Goal: Task Accomplishment & Management: Manage account settings

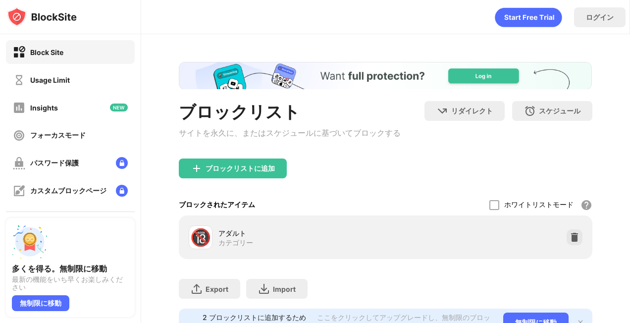
click at [64, 86] on div "Usage Limit" at bounding box center [70, 80] width 129 height 24
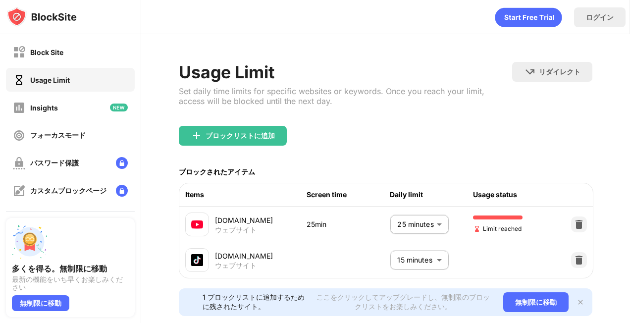
scroll to position [32, 0]
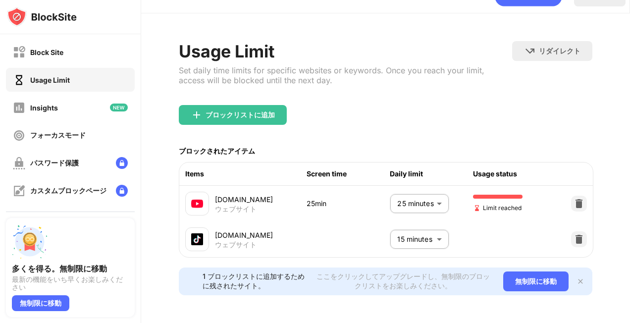
click at [418, 197] on body "Block Site Usage Limit Insights フォーカスモード パスワード保護 カスタムブロックページ 設定 情報 ブロッキング 他のデバイ…" at bounding box center [315, 161] width 630 height 323
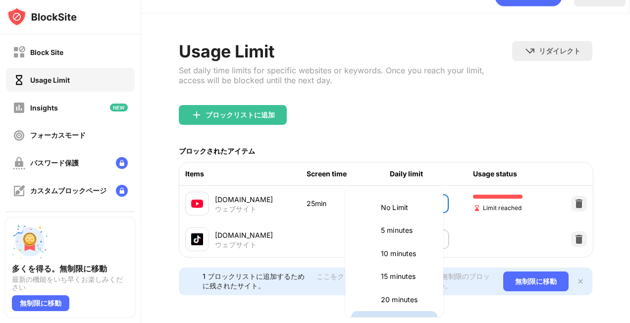
scroll to position [17, 0]
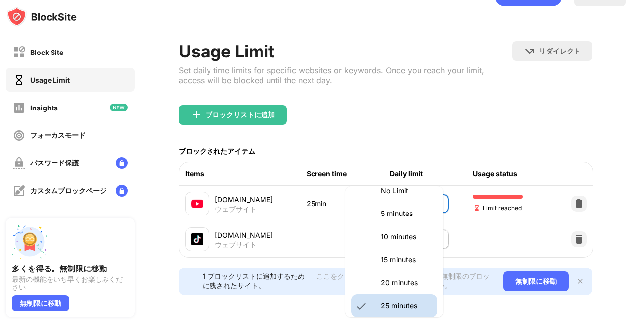
click at [401, 278] on p "20 minutes" at bounding box center [406, 282] width 50 height 11
type input "**"
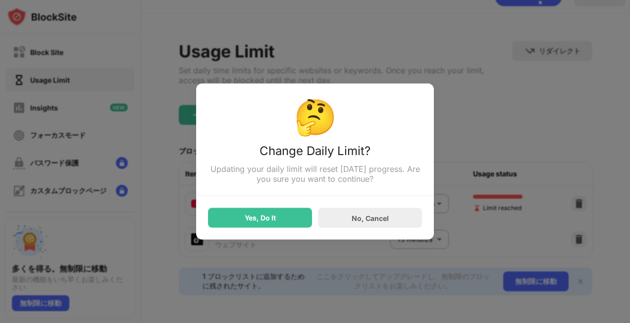
click at [291, 217] on div "Yes, Do It" at bounding box center [260, 218] width 104 height 20
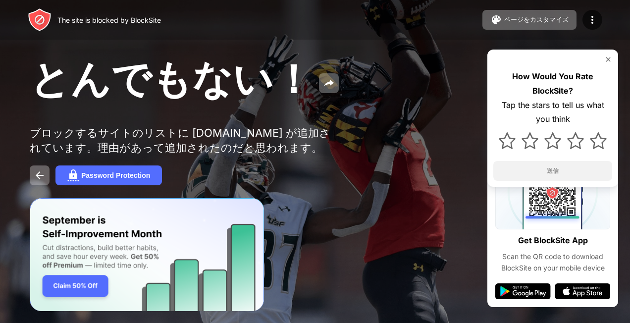
click at [611, 60] on img at bounding box center [608, 59] width 8 height 8
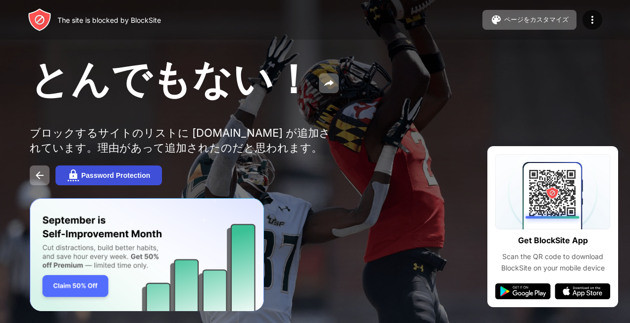
click at [123, 179] on div "Password Protection" at bounding box center [115, 175] width 69 height 8
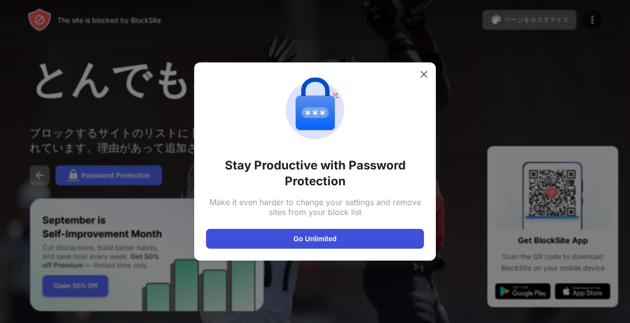
click at [372, 247] on button "Go Unlimited" at bounding box center [315, 239] width 218 height 20
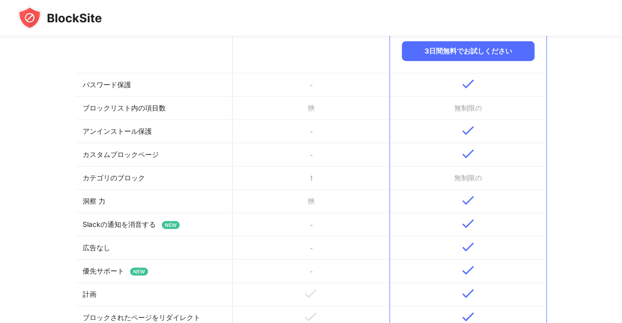
scroll to position [235, 0]
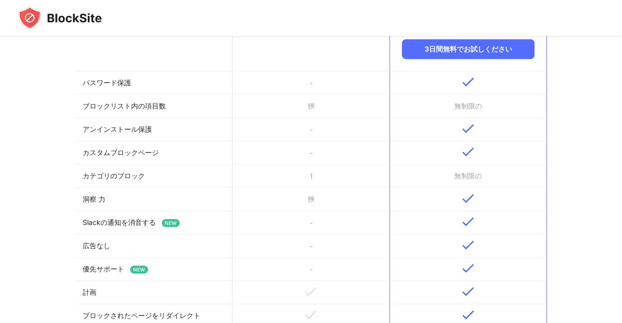
click at [140, 274] on td "優先サポート NEW" at bounding box center [154, 268] width 157 height 23
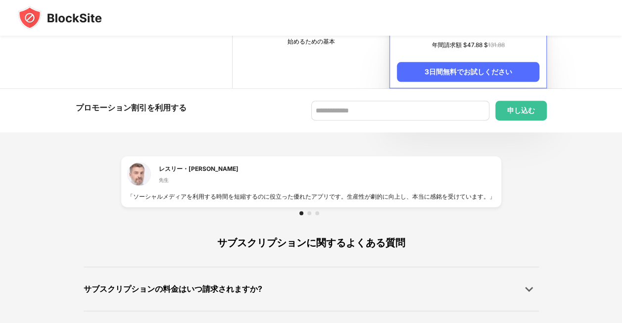
scroll to position [611, 0]
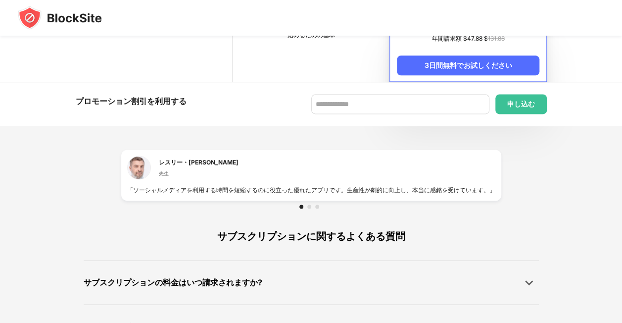
click at [309, 205] on div at bounding box center [309, 206] width 4 height 4
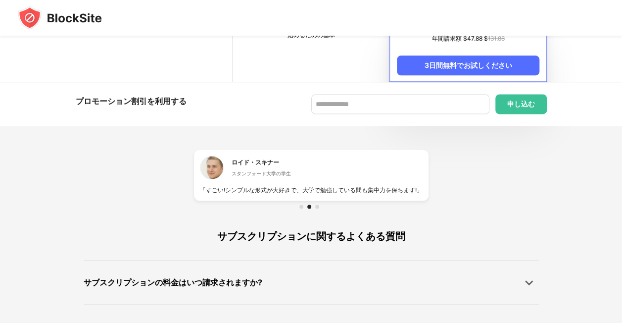
click at [317, 205] on div at bounding box center [317, 206] width 4 height 4
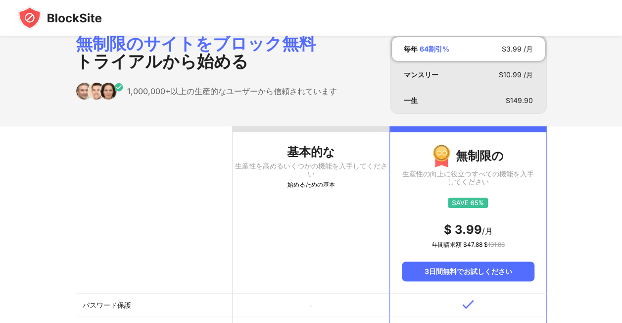
scroll to position [23, 0]
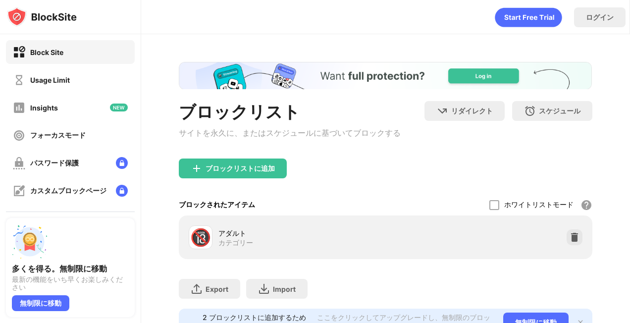
scroll to position [51, 0]
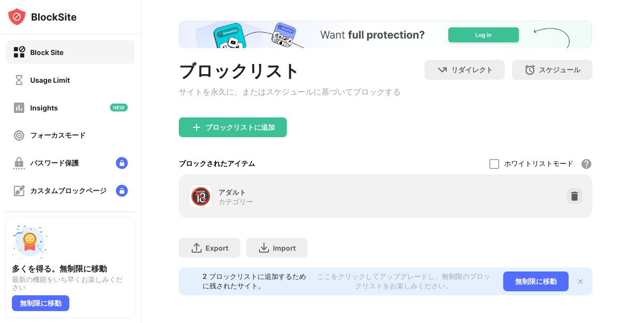
click at [24, 70] on div "Usage Limit" at bounding box center [70, 80] width 129 height 24
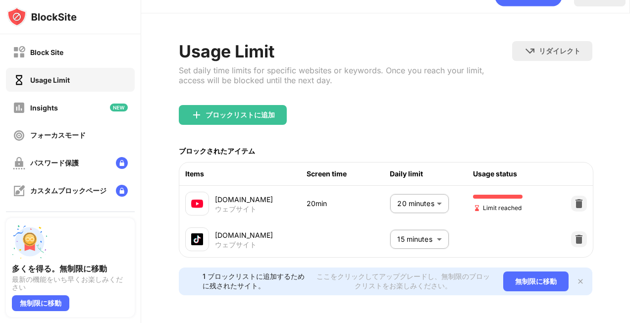
scroll to position [32, 0]
click at [416, 194] on body "Block Site Usage Limit Insights フォーカスモード パスワード保護 カスタムブロックページ 設定 情報 ブロッキング 他のデバイ…" at bounding box center [315, 161] width 630 height 323
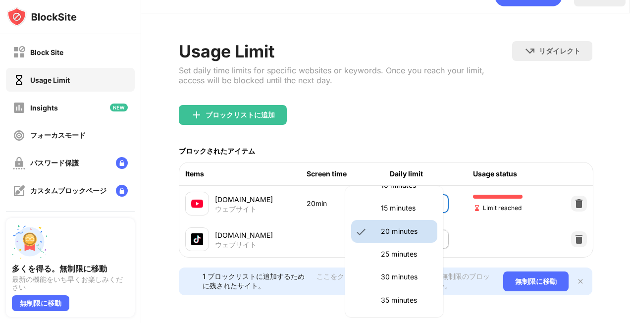
scroll to position [69, 0]
click at [410, 254] on p "25 minutes" at bounding box center [406, 253] width 50 height 11
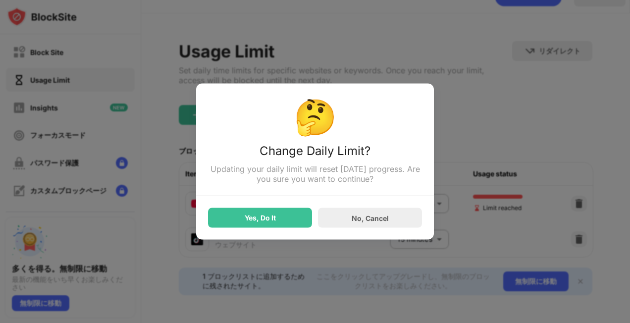
click at [295, 220] on div "Yes, Do It" at bounding box center [260, 218] width 104 height 20
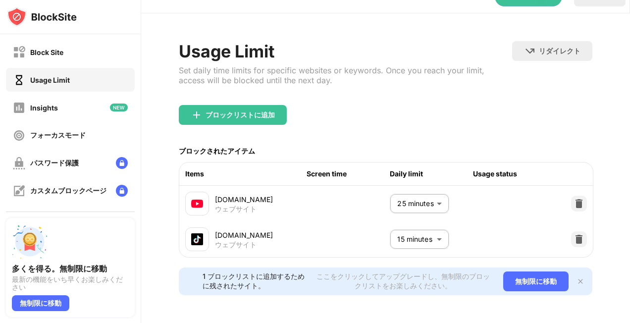
click at [419, 195] on body "Block Site Usage Limit Insights フォーカスモード パスワード保護 カスタムブロックページ 設定 情報 ブロッキング 他のデバイ…" at bounding box center [315, 161] width 630 height 323
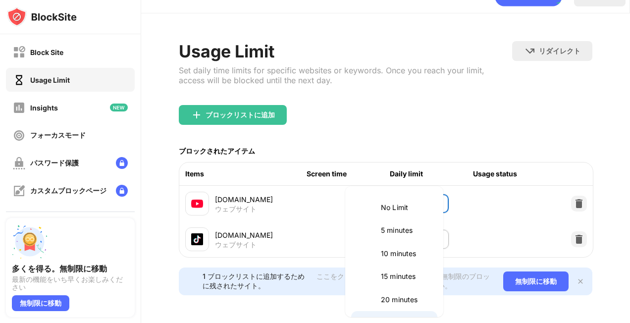
scroll to position [17, 0]
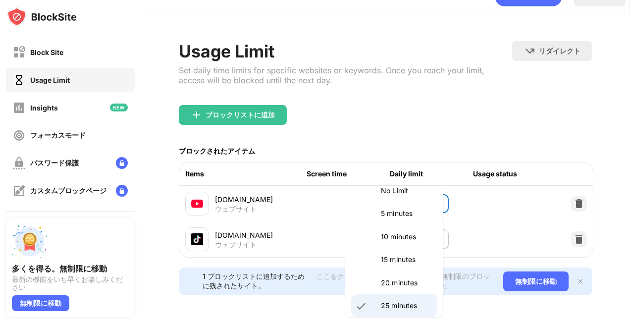
click at [406, 259] on p "15 minutes" at bounding box center [406, 259] width 50 height 11
type input "**"
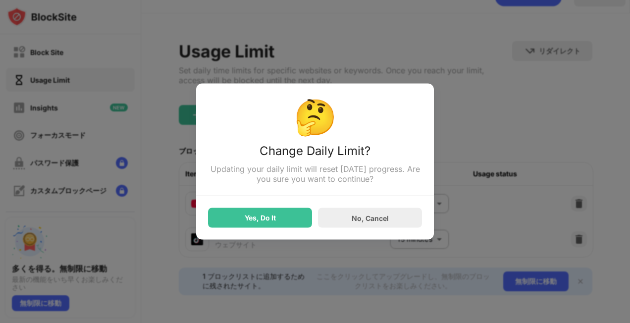
click at [293, 219] on div "Yes, Do It" at bounding box center [260, 218] width 104 height 20
